Goal: Find specific page/section: Find specific page/section

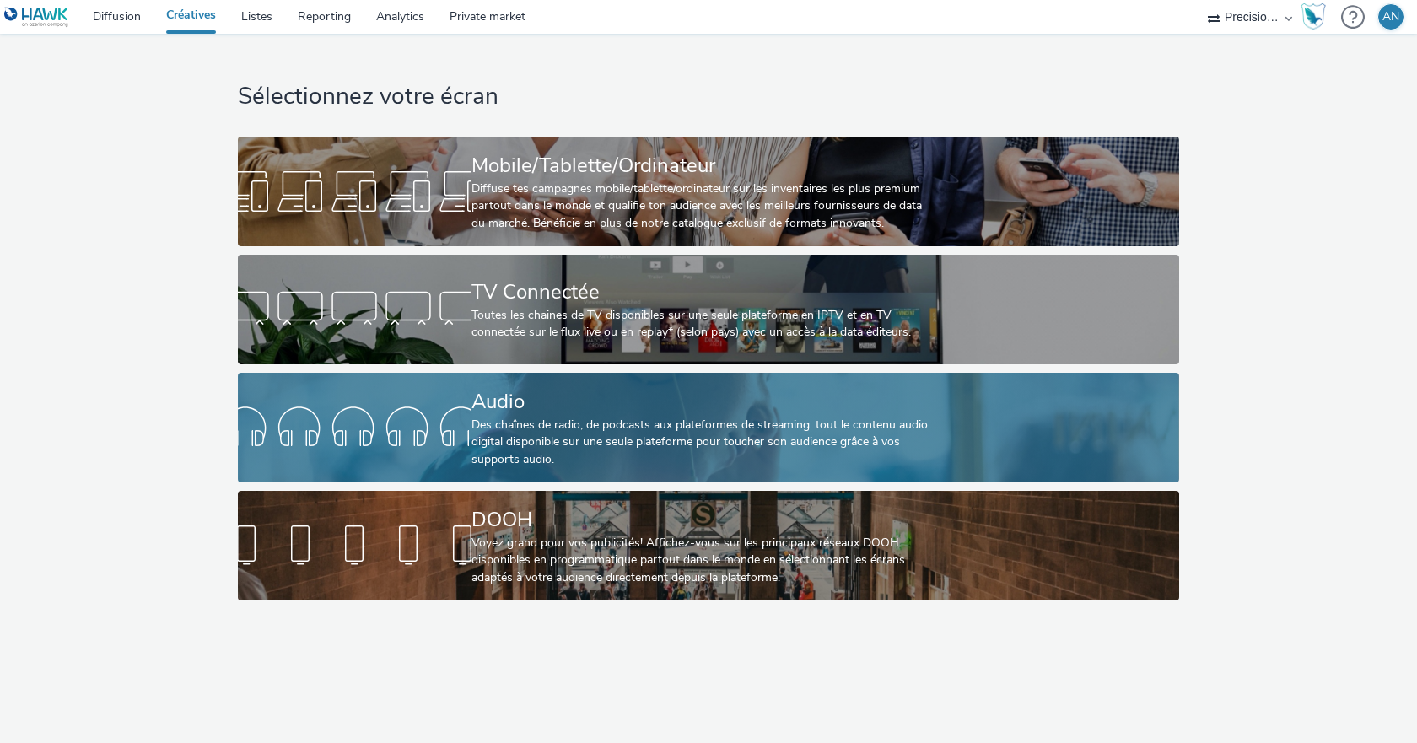
click at [529, 387] on div "Audio" at bounding box center [704, 402] width 467 height 30
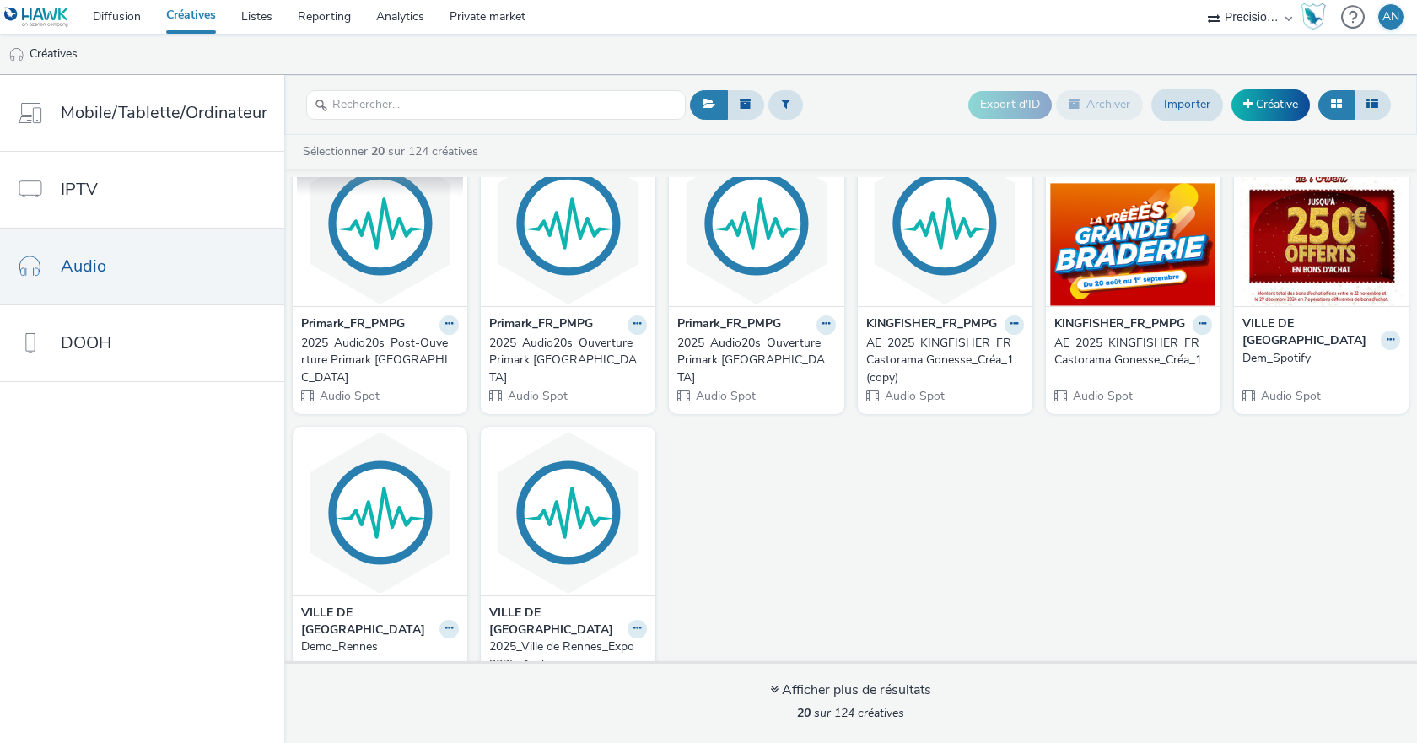
scroll to position [619, 0]
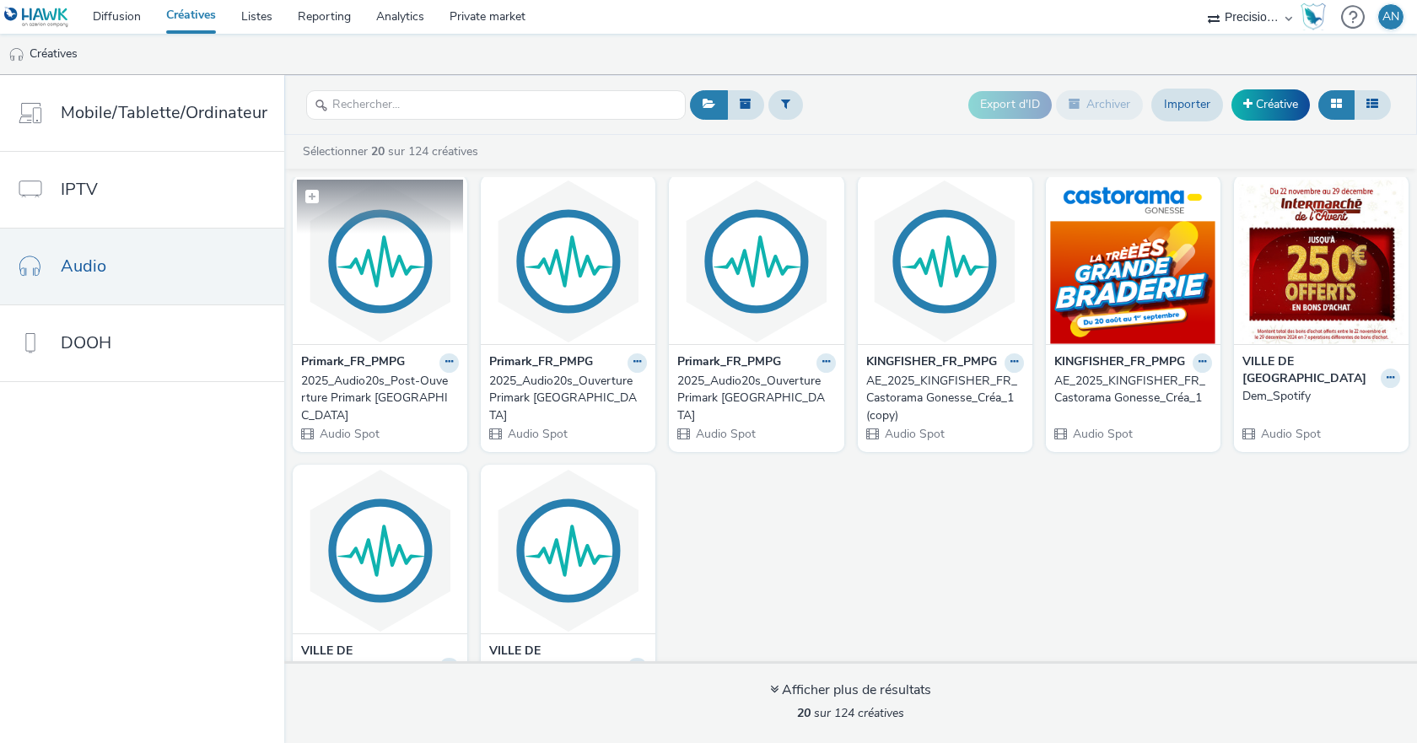
click at [393, 266] on img at bounding box center [380, 262] width 166 height 164
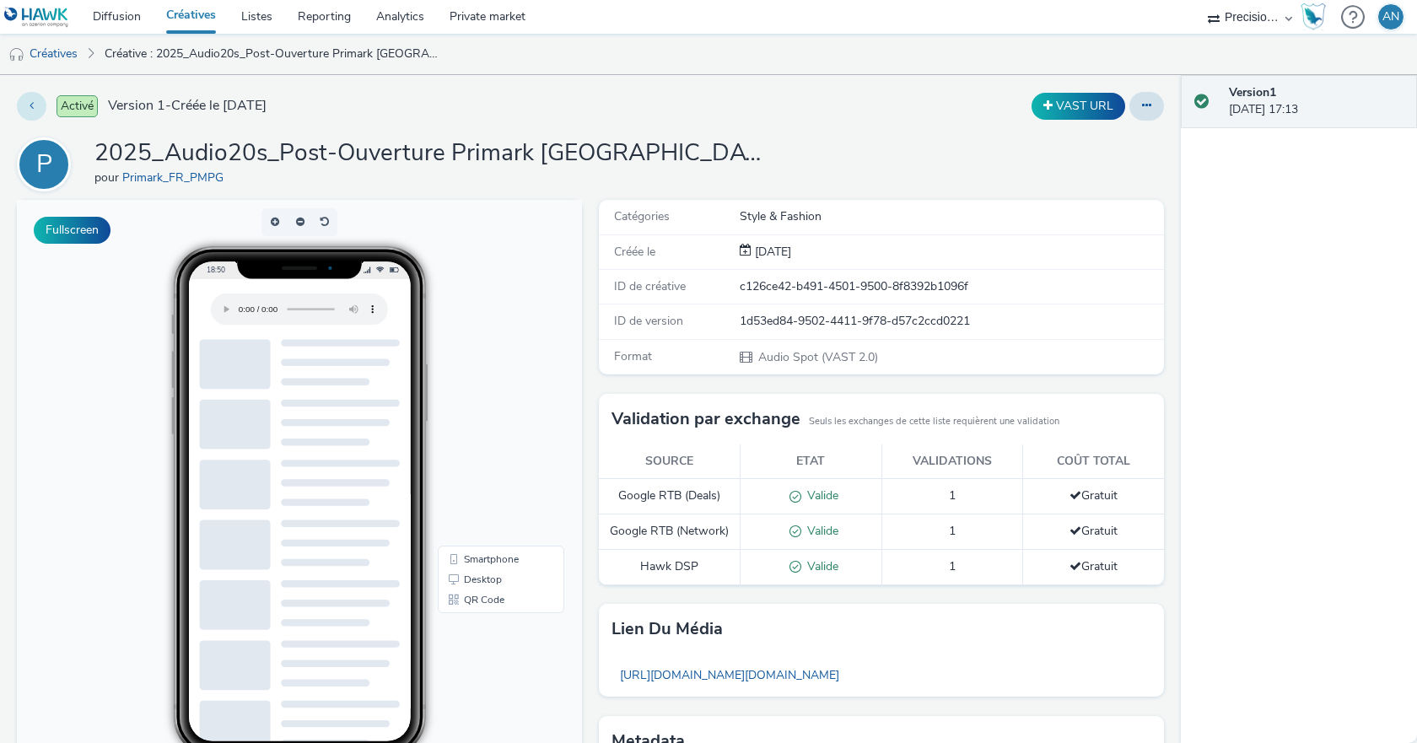
click at [36, 108] on button at bounding box center [32, 106] width 30 height 29
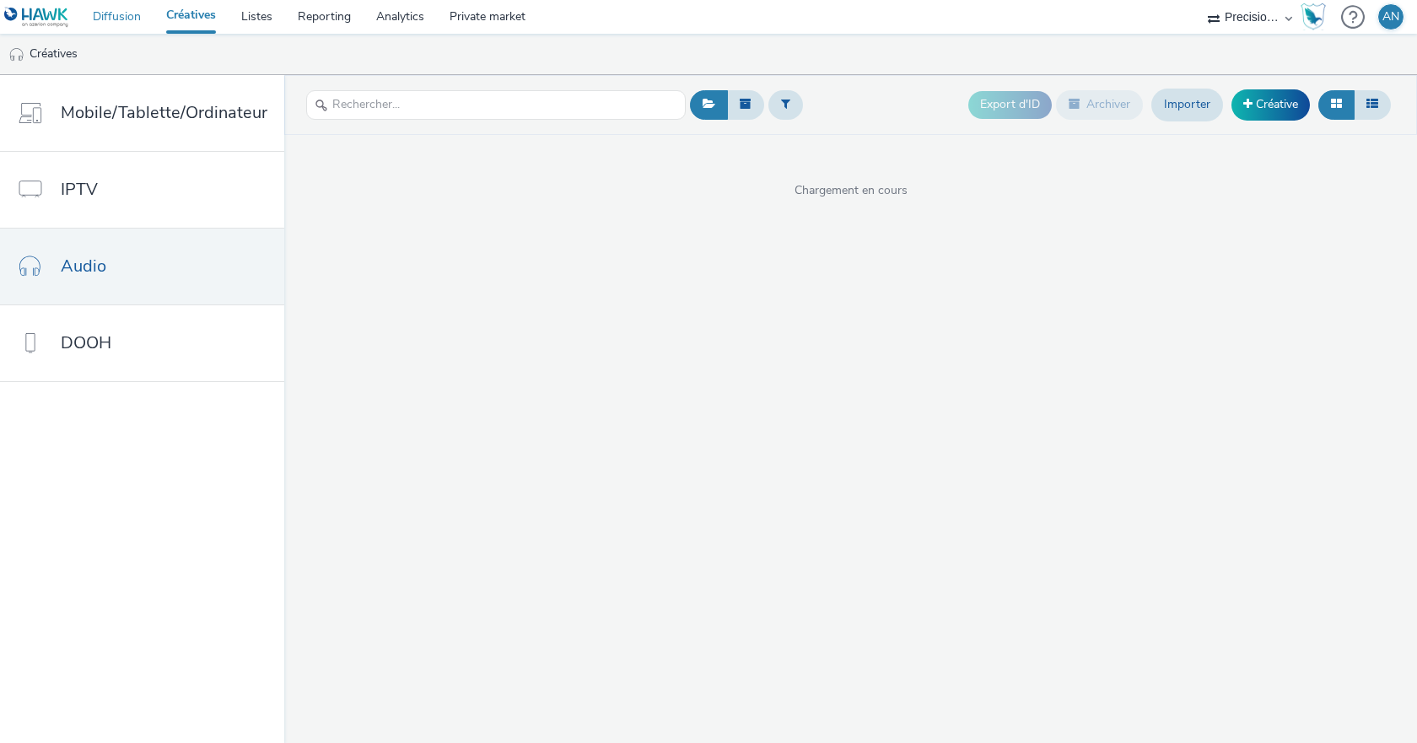
click at [123, 25] on link "Diffusion" at bounding box center [116, 17] width 73 height 34
